Goal: Transaction & Acquisition: Purchase product/service

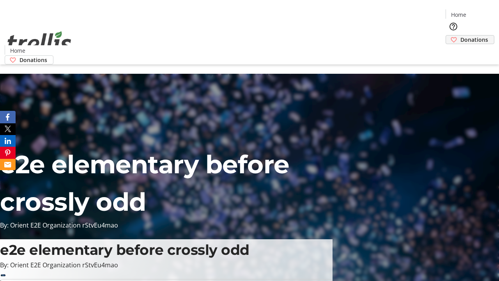
click at [460, 35] on span "Donations" at bounding box center [474, 39] width 28 height 8
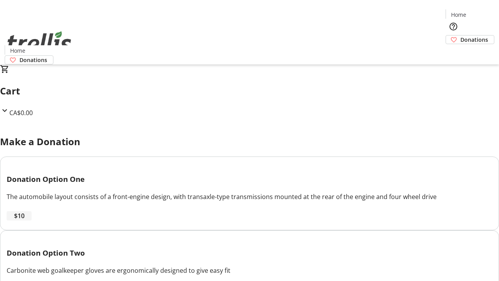
click at [25, 220] on span "$10" at bounding box center [19, 215] width 11 height 9
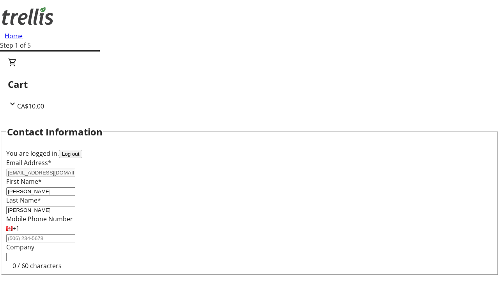
select select "CA"
select select "BC"
type input "Kelowna"
type input "V1Y 0C2"
